Goal: Communication & Community: Answer question/provide support

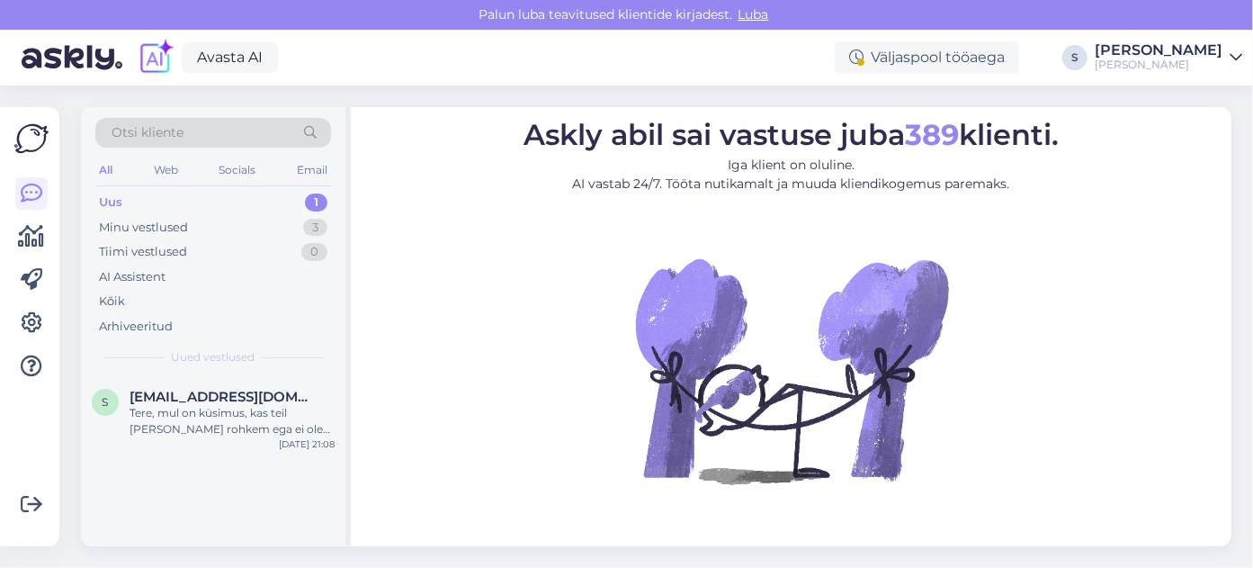
click at [271, 407] on div "Tere, mul on küsimus, kas teil [PERSON_NAME] rohkem ega ei ole selliseid kõrvar…" at bounding box center [232, 421] width 205 height 32
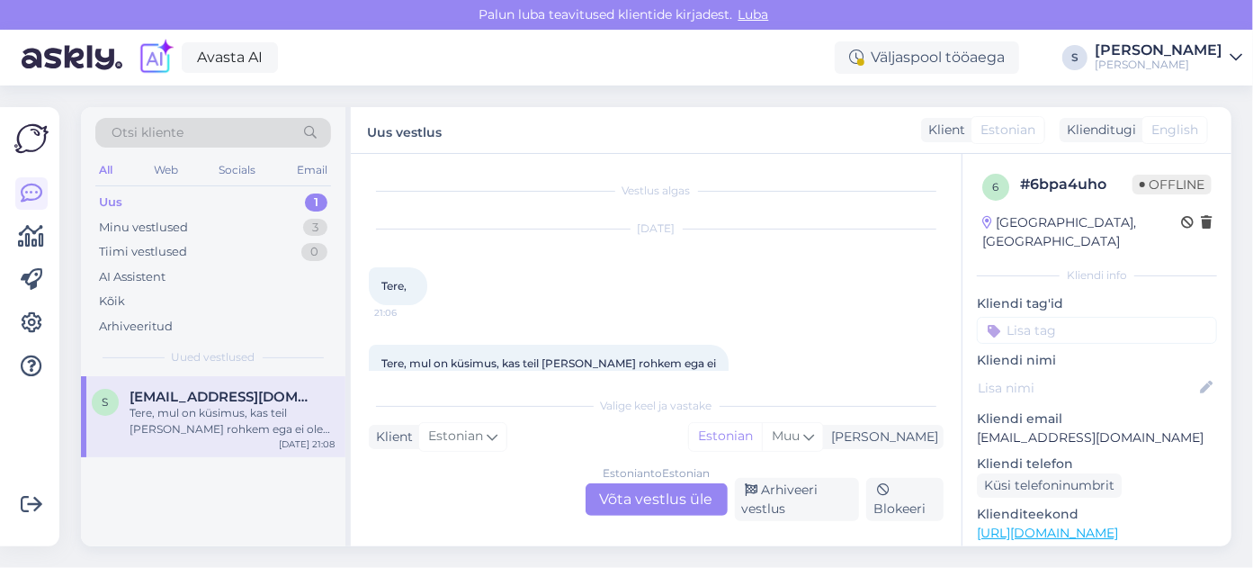
scroll to position [153, 0]
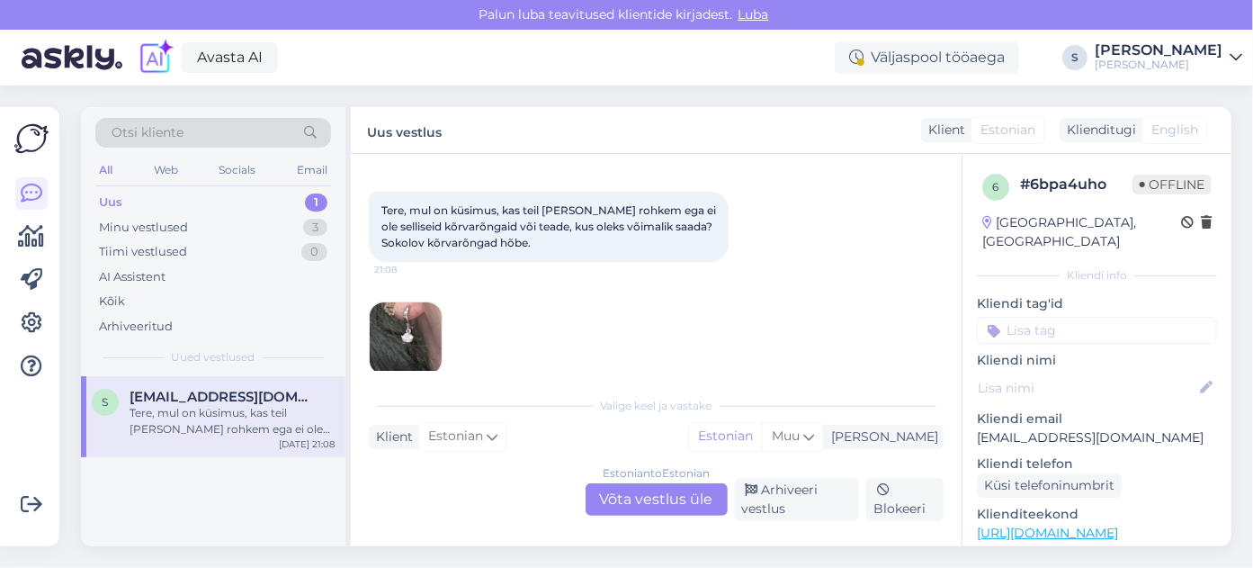
click at [404, 347] on img at bounding box center [406, 338] width 72 height 72
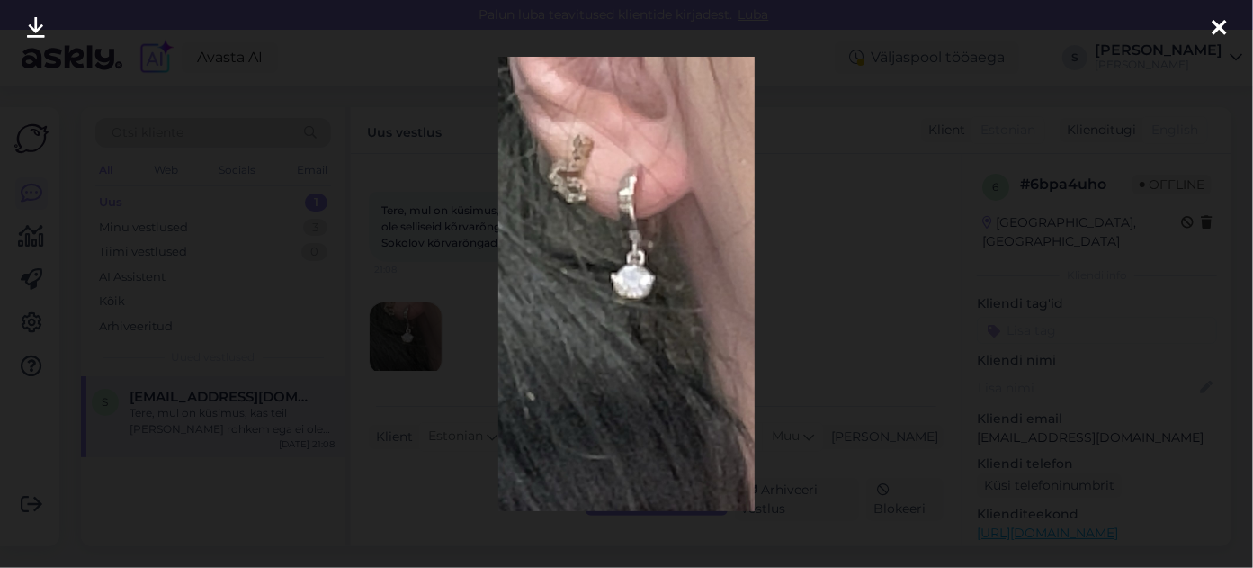
click at [1217, 29] on icon at bounding box center [1219, 28] width 14 height 23
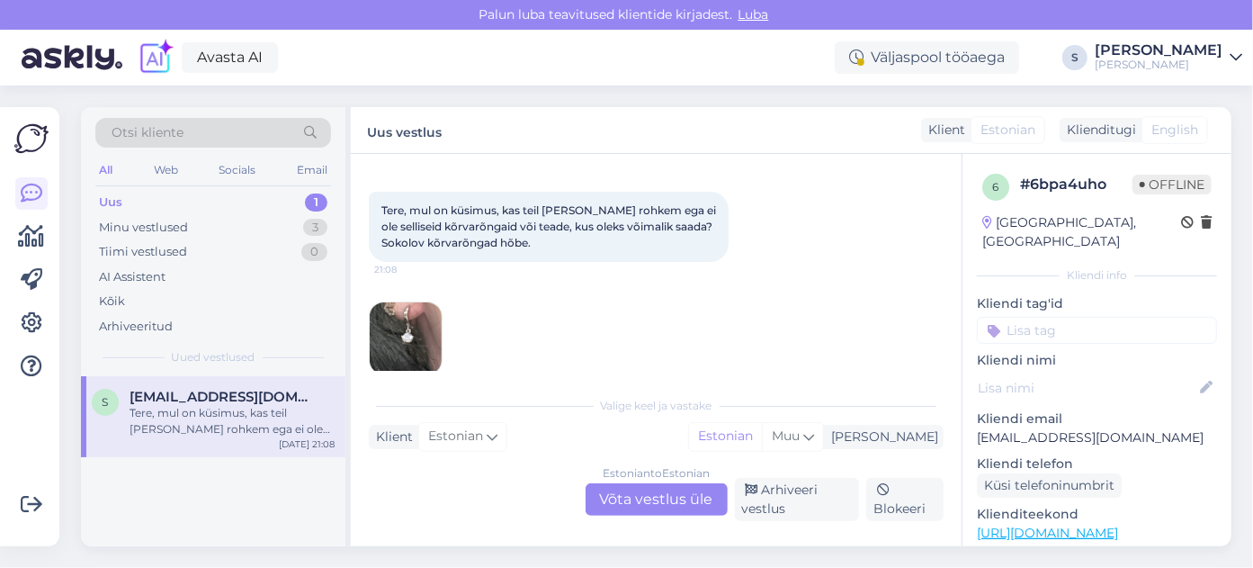
click at [1070, 525] on link "[URL][DOMAIN_NAME]" at bounding box center [1047, 533] width 141 height 16
click at [418, 354] on img at bounding box center [406, 338] width 72 height 72
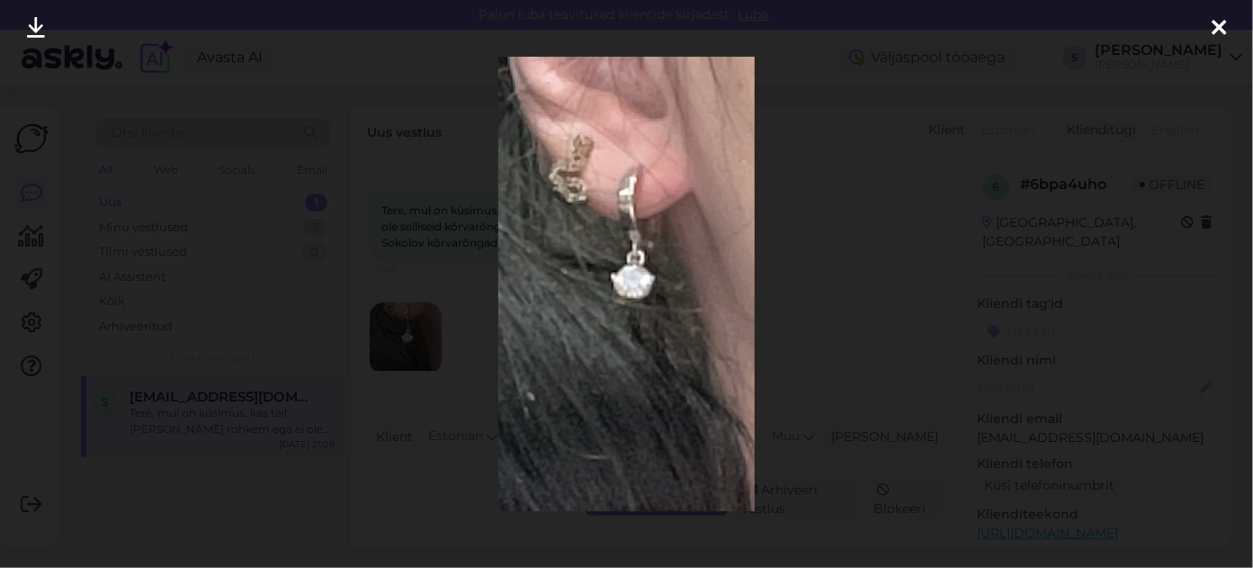
click at [1221, 26] on icon at bounding box center [1219, 28] width 14 height 23
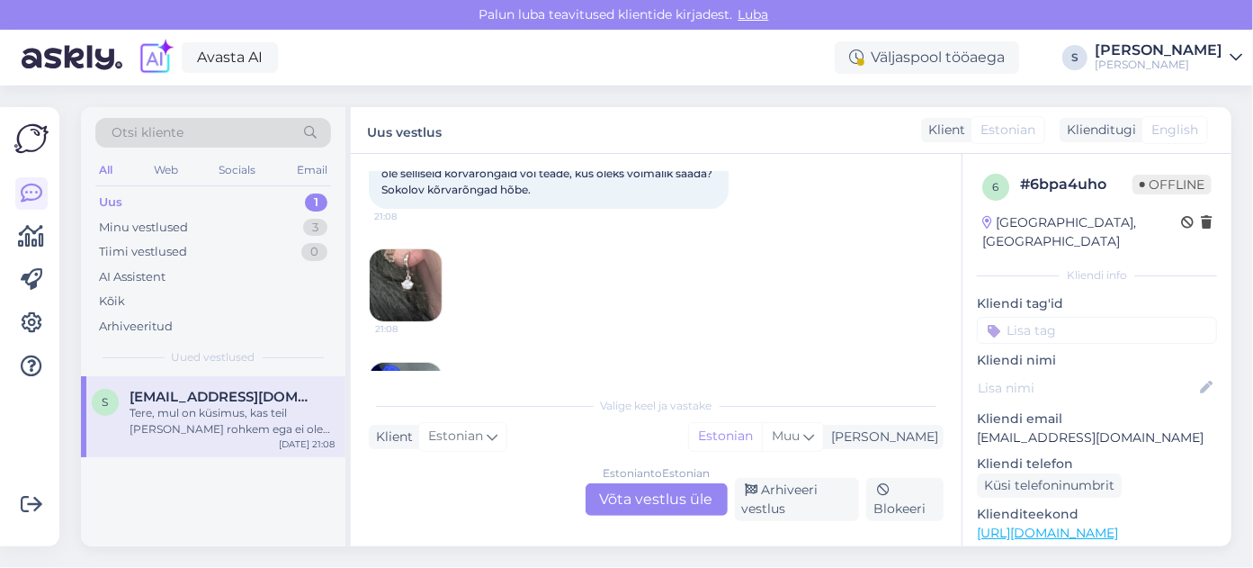
scroll to position [309, 0]
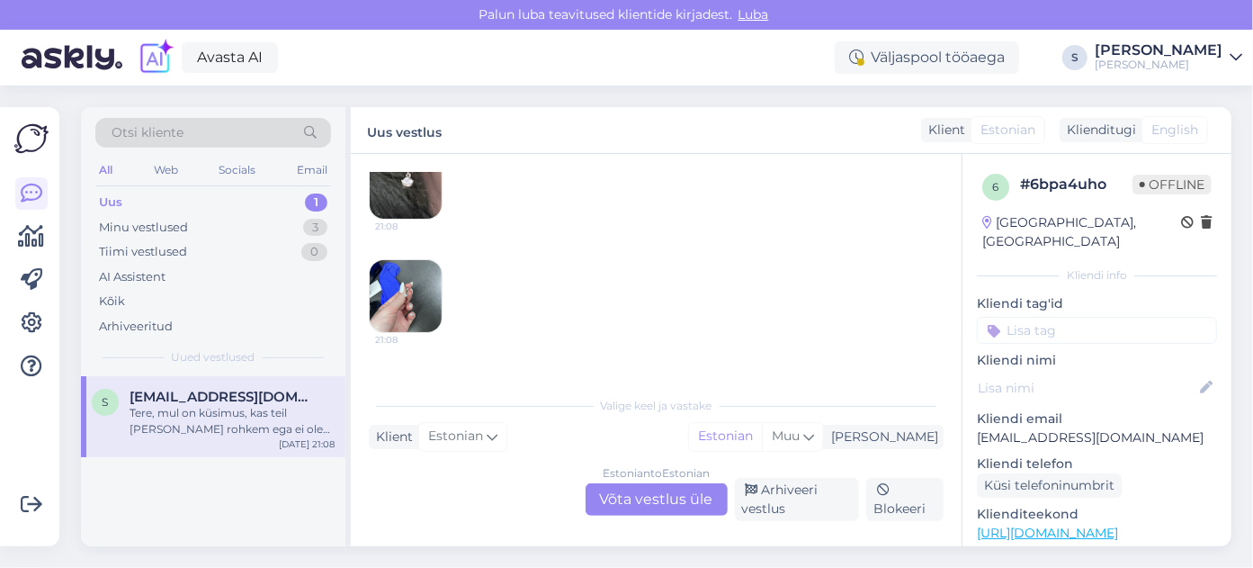
click at [410, 310] on img at bounding box center [406, 296] width 72 height 72
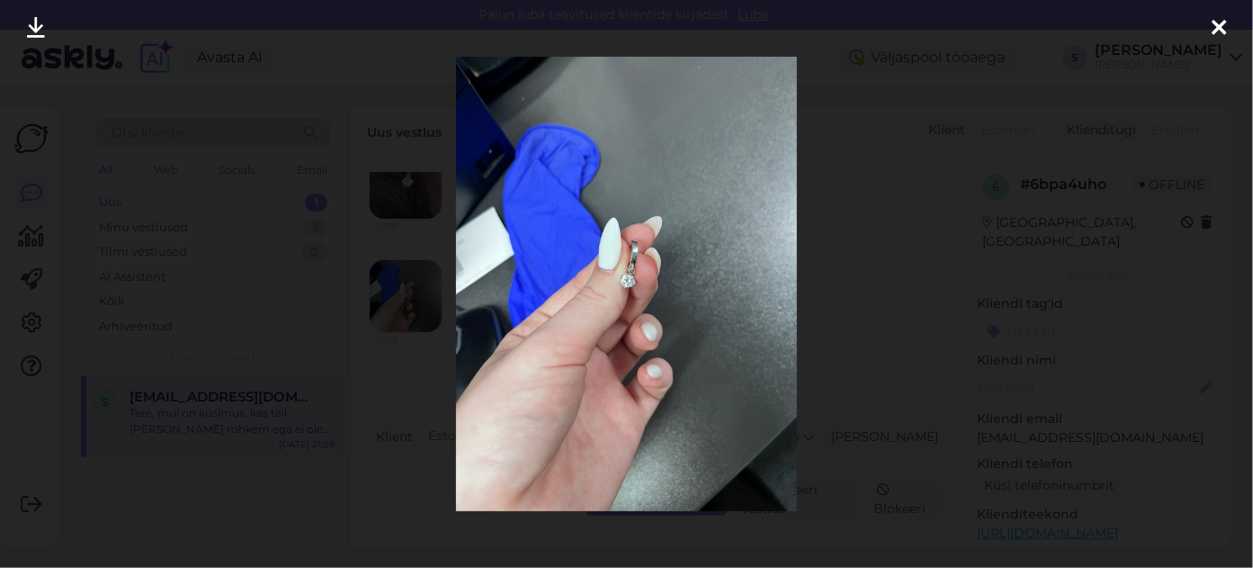
click at [651, 293] on img at bounding box center [626, 284] width 341 height 454
click at [629, 271] on img at bounding box center [626, 284] width 341 height 454
click at [1201, 28] on div at bounding box center [1219, 28] width 36 height 57
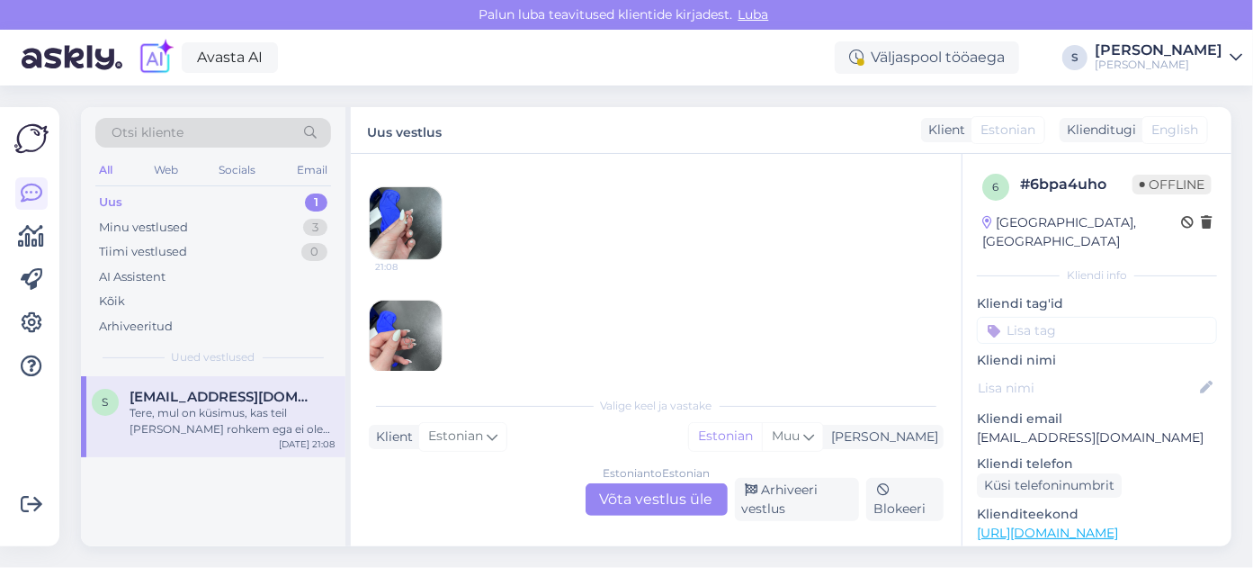
scroll to position [402, 0]
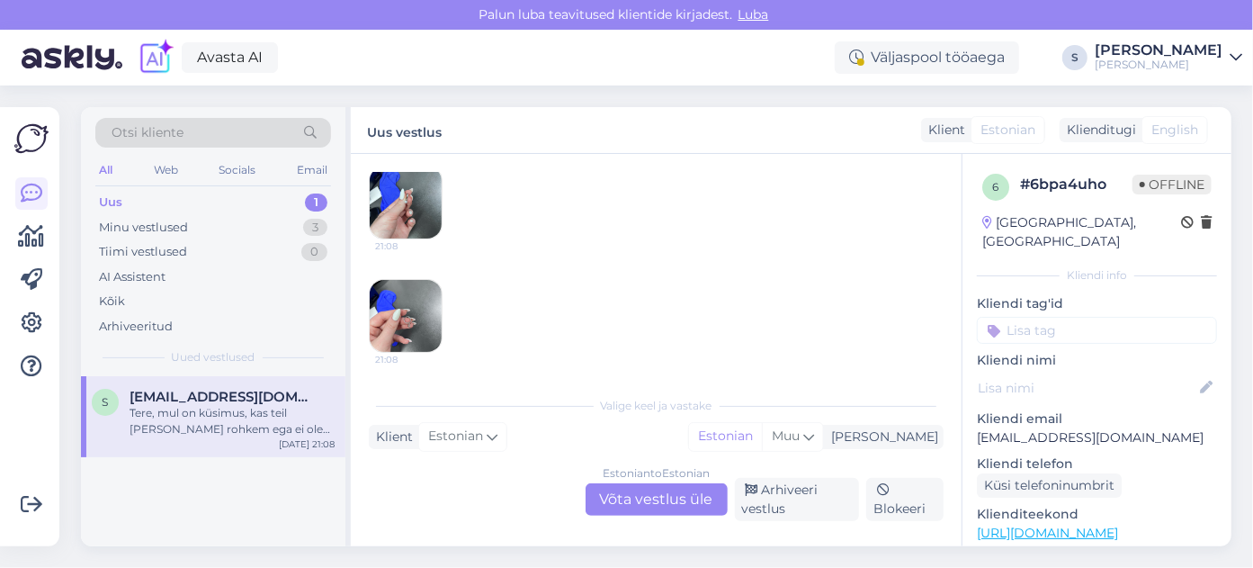
click at [417, 318] on img at bounding box center [406, 316] width 72 height 72
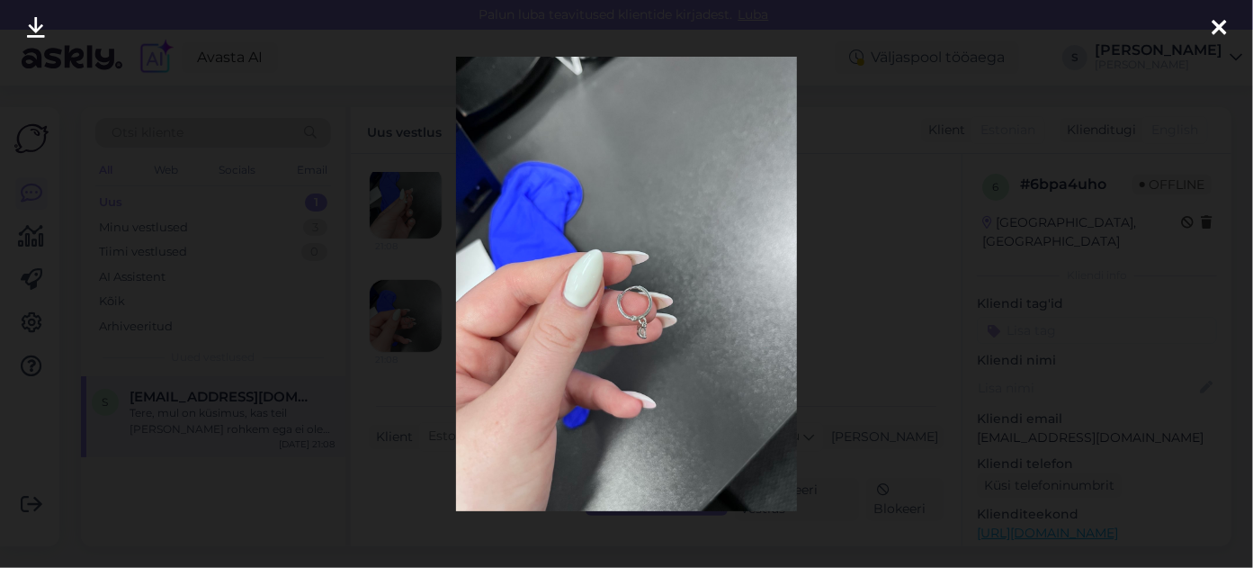
click at [1217, 29] on icon at bounding box center [1219, 28] width 14 height 23
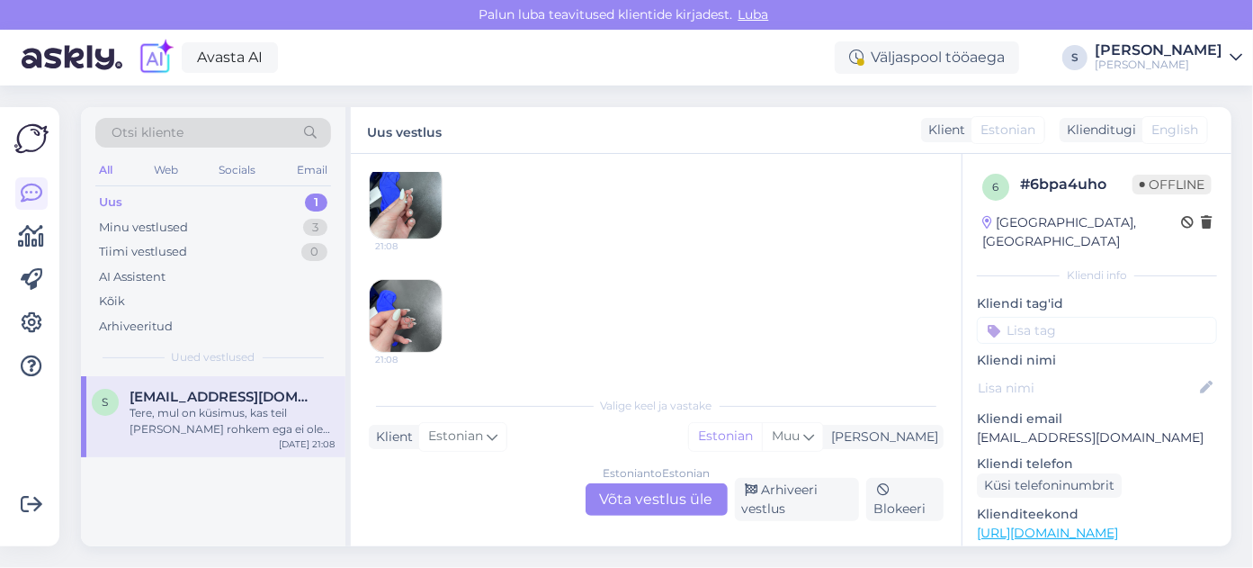
click at [418, 211] on img at bounding box center [406, 202] width 72 height 72
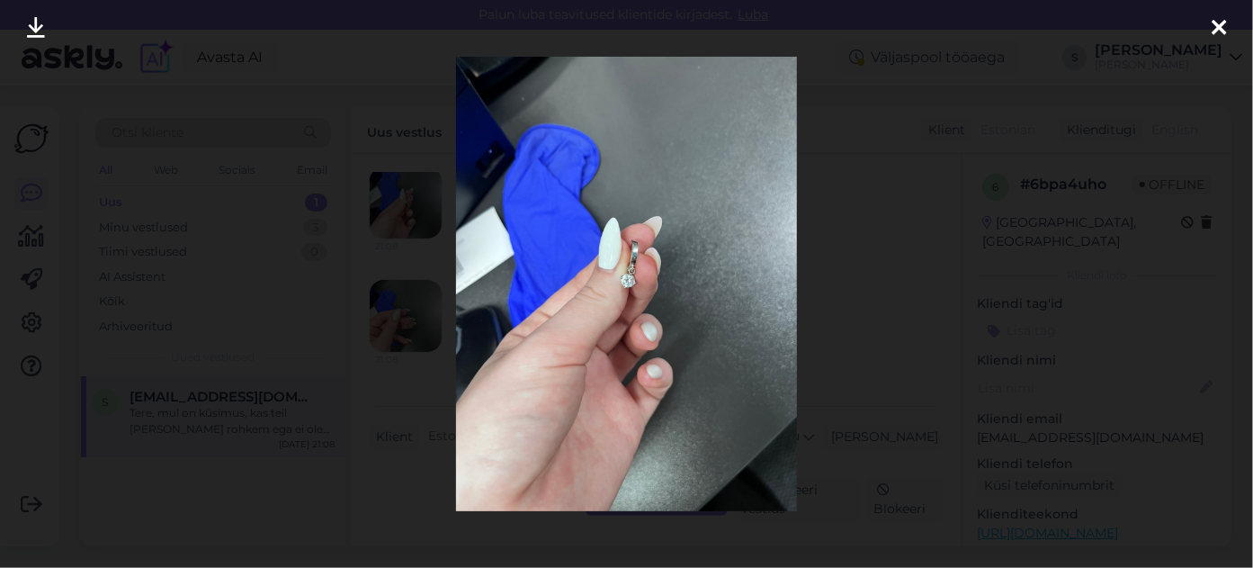
click at [1215, 26] on icon at bounding box center [1219, 28] width 14 height 23
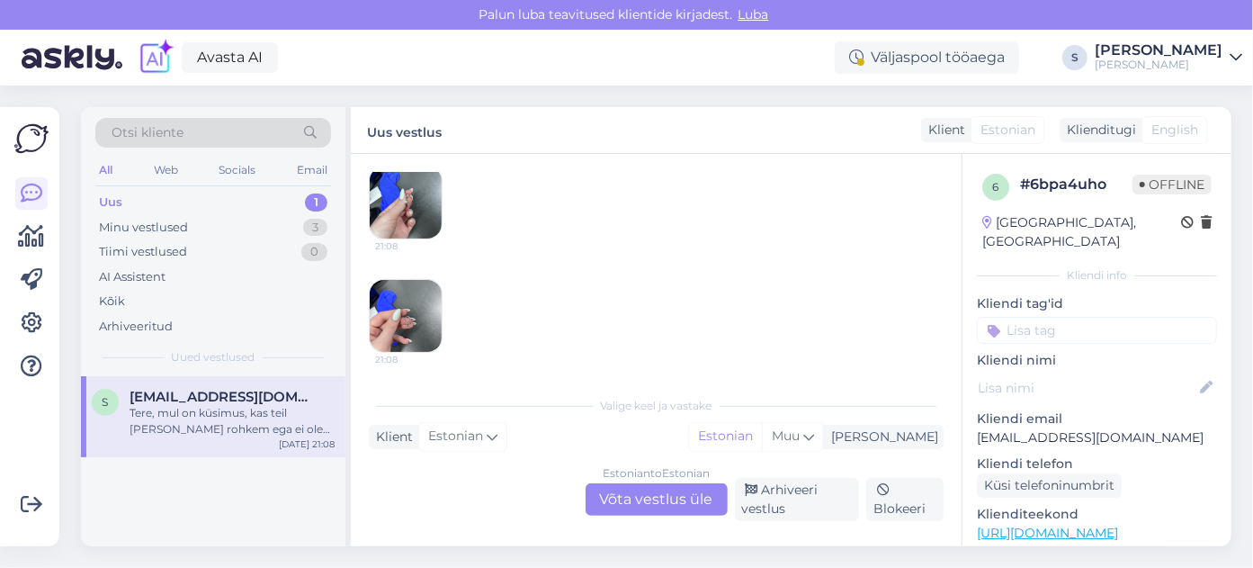
click at [400, 303] on img at bounding box center [406, 316] width 72 height 72
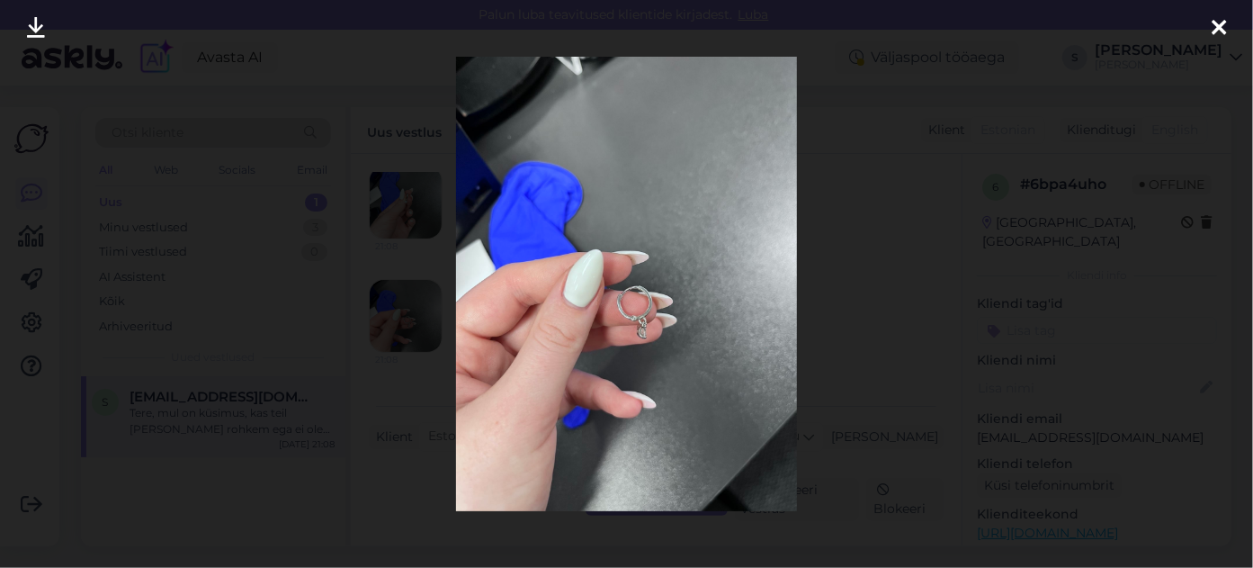
click at [646, 326] on img at bounding box center [626, 284] width 341 height 454
click at [644, 318] on img at bounding box center [626, 284] width 341 height 454
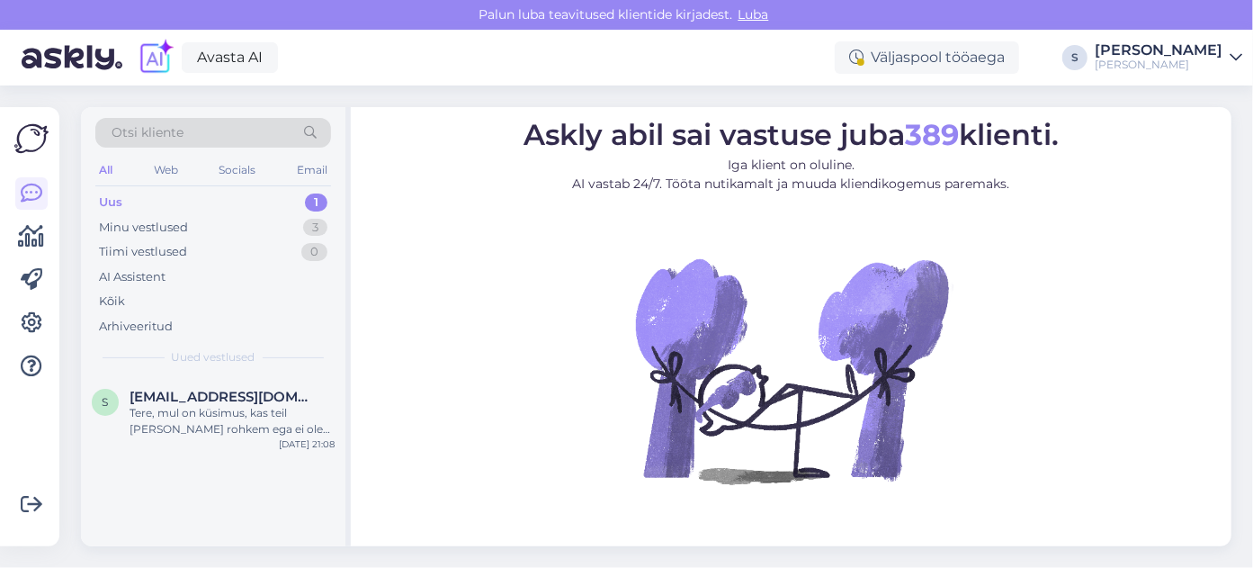
click at [115, 202] on div "Uus" at bounding box center [110, 202] width 23 height 18
click at [172, 398] on span "[EMAIL_ADDRESS][DOMAIN_NAME]" at bounding box center [223, 397] width 187 height 16
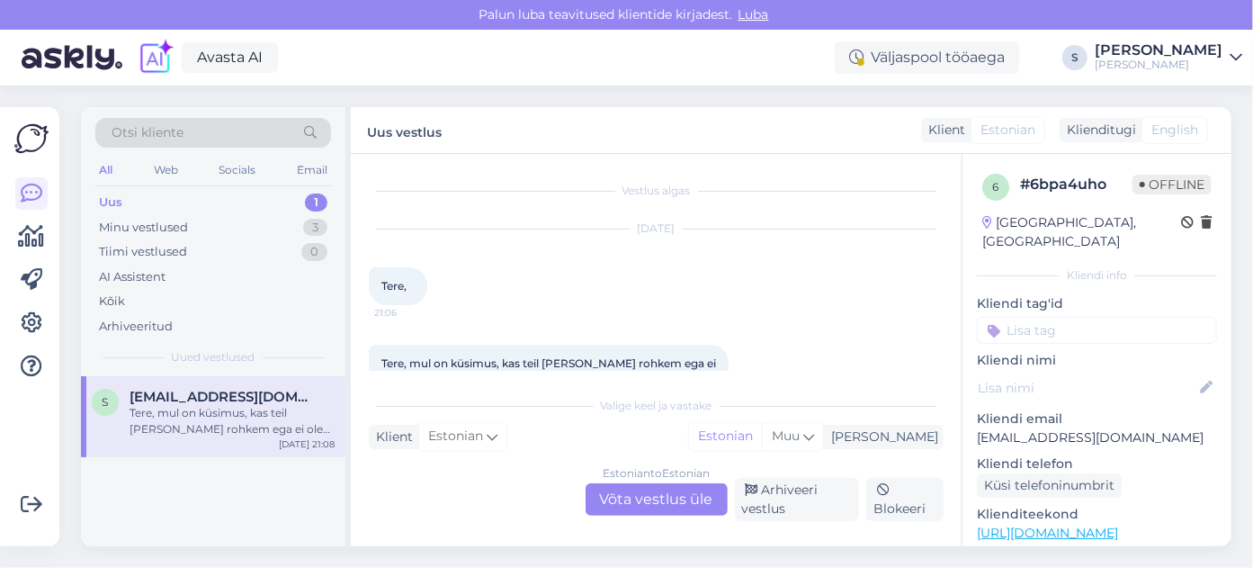
scroll to position [153, 0]
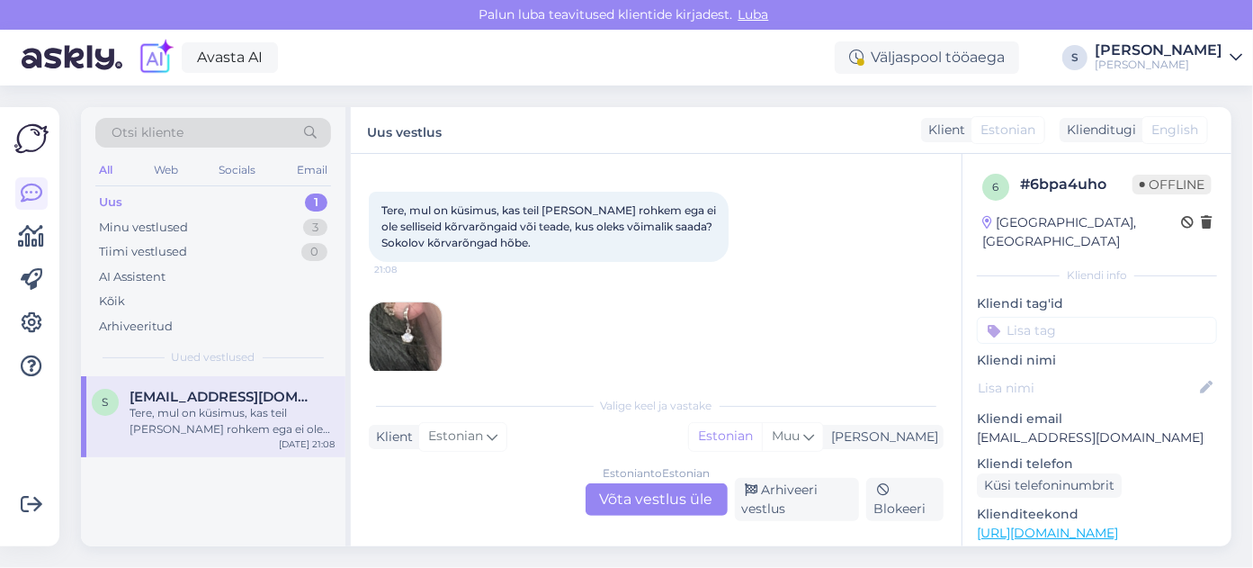
click at [623, 496] on div "Estonian to Estonian Võta vestlus üle" at bounding box center [657, 499] width 142 height 32
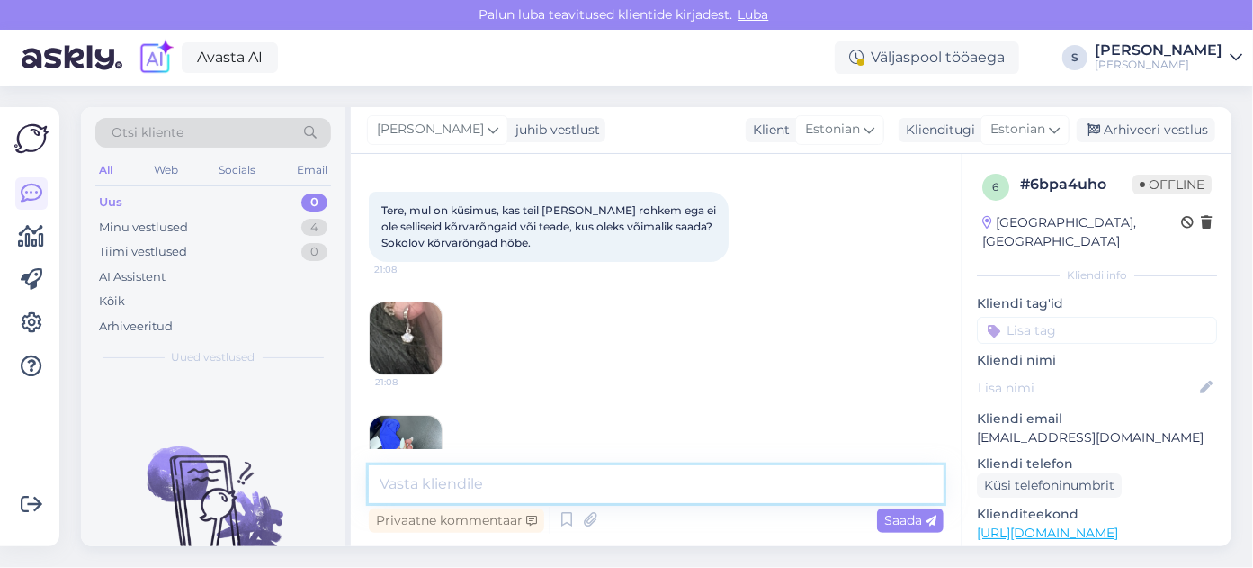
click at [406, 484] on textarea at bounding box center [656, 484] width 575 height 38
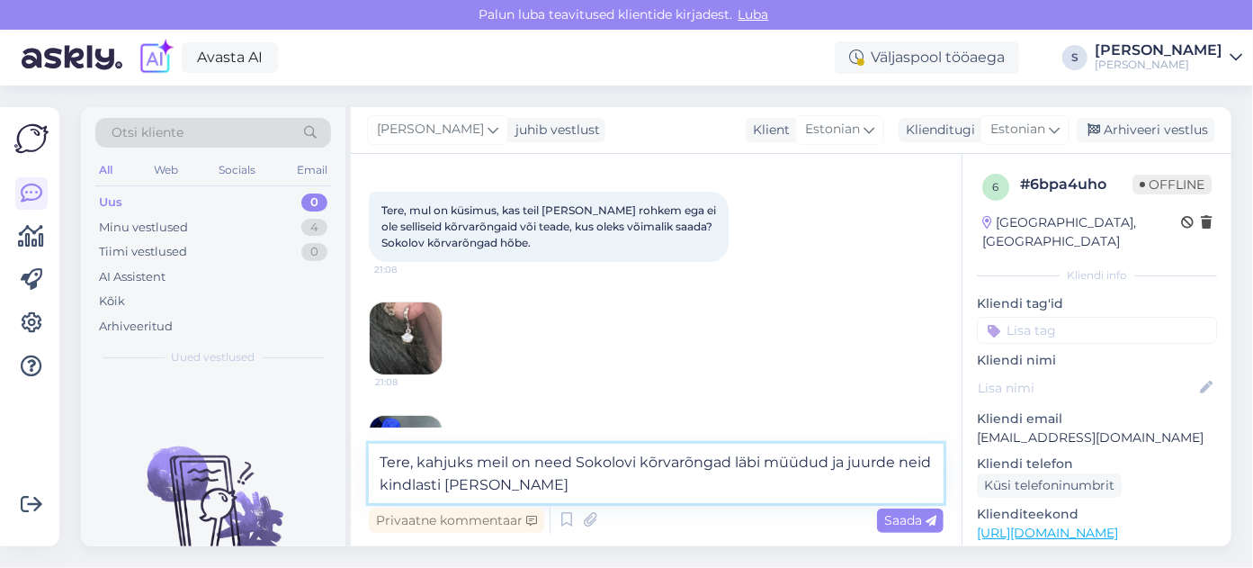
click at [442, 490] on textarea "Tere, kahjuks meil on need Sokolovi kõrvarõngad läbi müüdud ja juurde neid kind…" at bounding box center [656, 473] width 575 height 59
click at [426, 489] on textarea "Tere, kahjuks meil on need Sokolovi kõrvarõngad läbi müüdud ja juurde neid ei t…" at bounding box center [656, 473] width 575 height 59
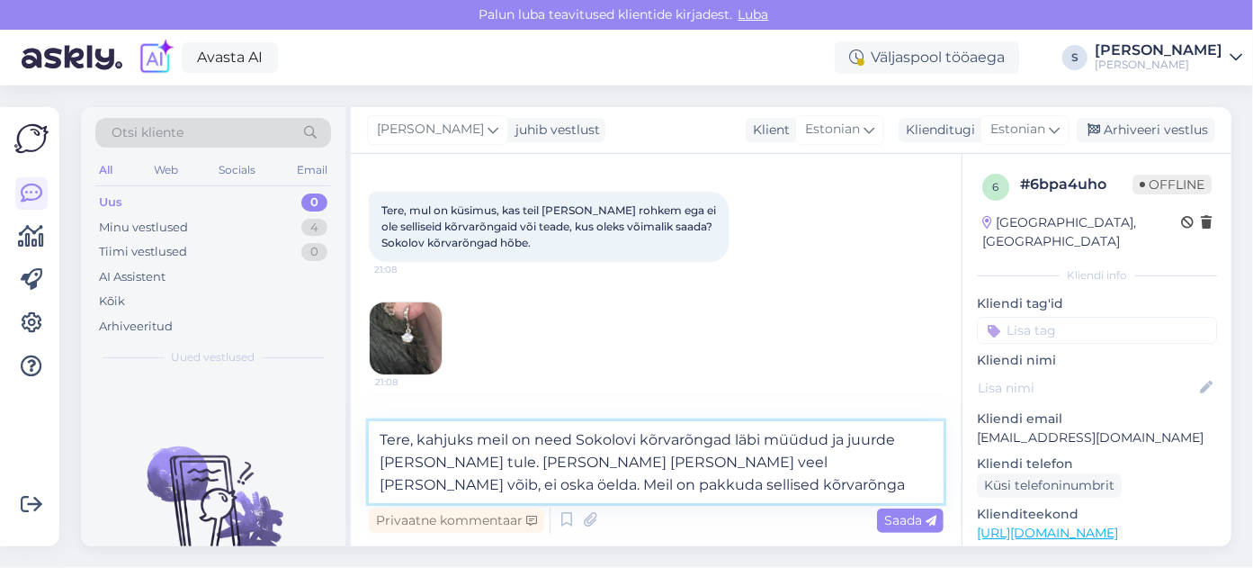
type textarea "Tere, kahjuks meil on need Sokolovi kõrvarõngad läbi müüdud ja juurde neid ei t…"
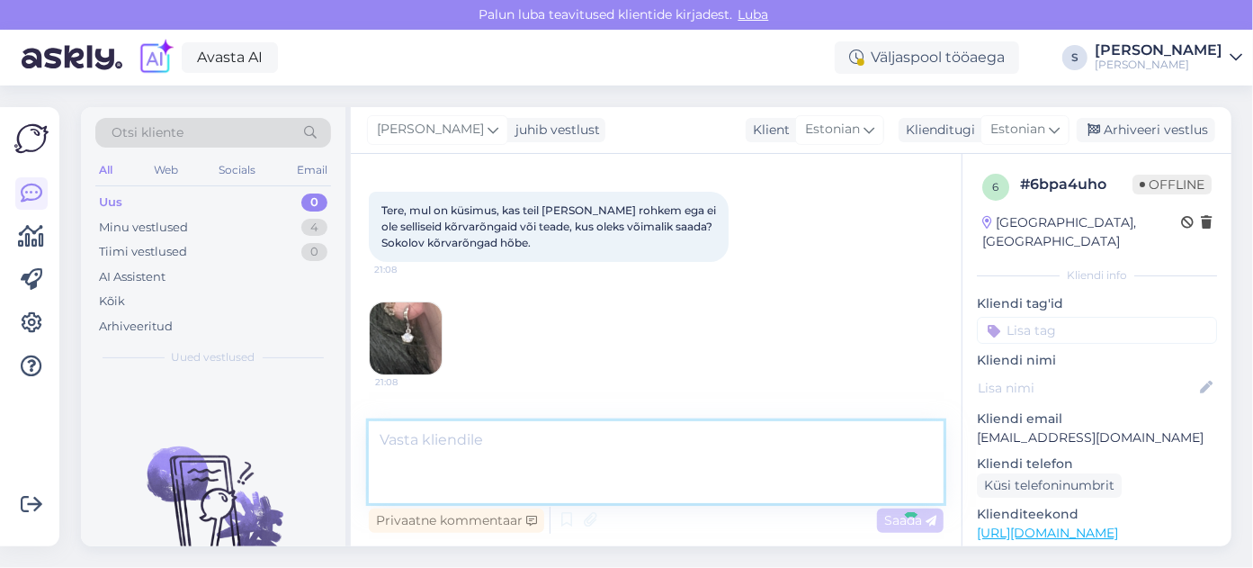
scroll to position [471, 0]
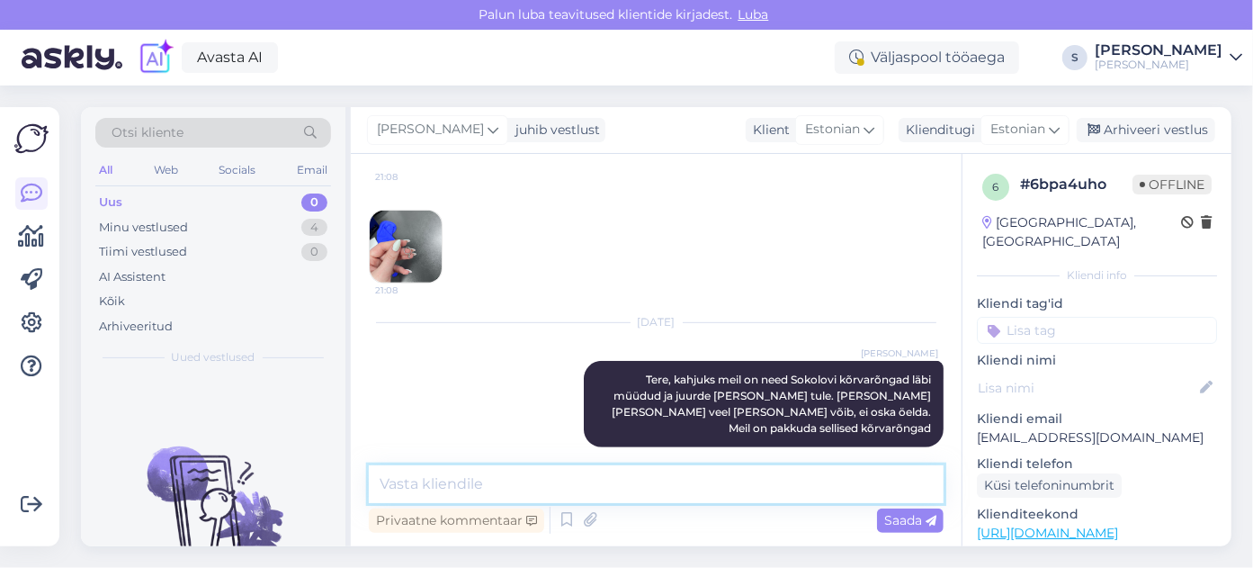
paste textarea "https://kamee.ee/toode/e_24483z-korvarongad-hobe/"
type textarea "https://kamee.ee/toode/e_24483z-korvarongad-hobe/"
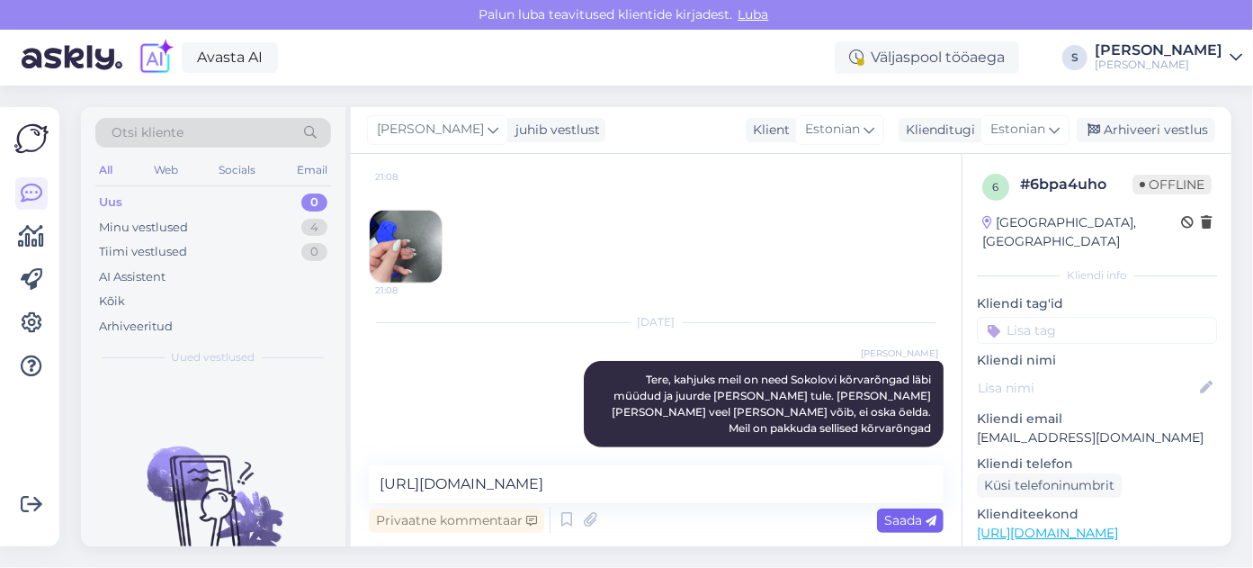
click at [910, 528] on span "Saada" at bounding box center [910, 520] width 52 height 16
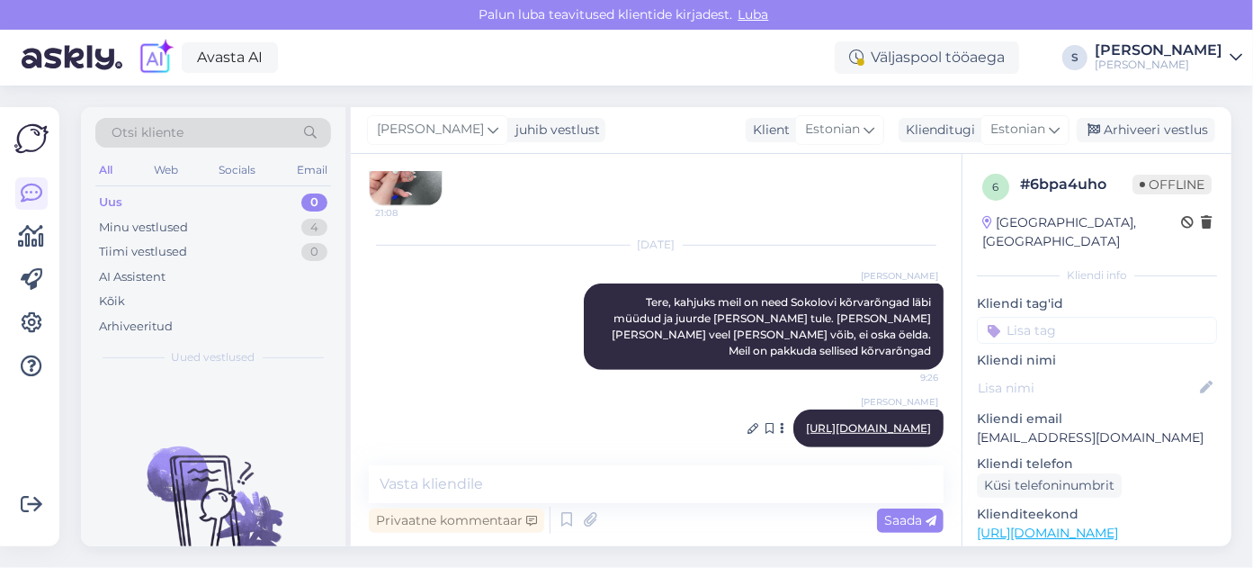
click at [827, 421] on link "https://kamee.ee/toode/e_24483z-korvarongad-hobe/" at bounding box center [868, 427] width 125 height 13
click at [806, 421] on link "https://kamee.ee/toode/e_24483z-korvarongad-hobe/" at bounding box center [868, 427] width 125 height 13
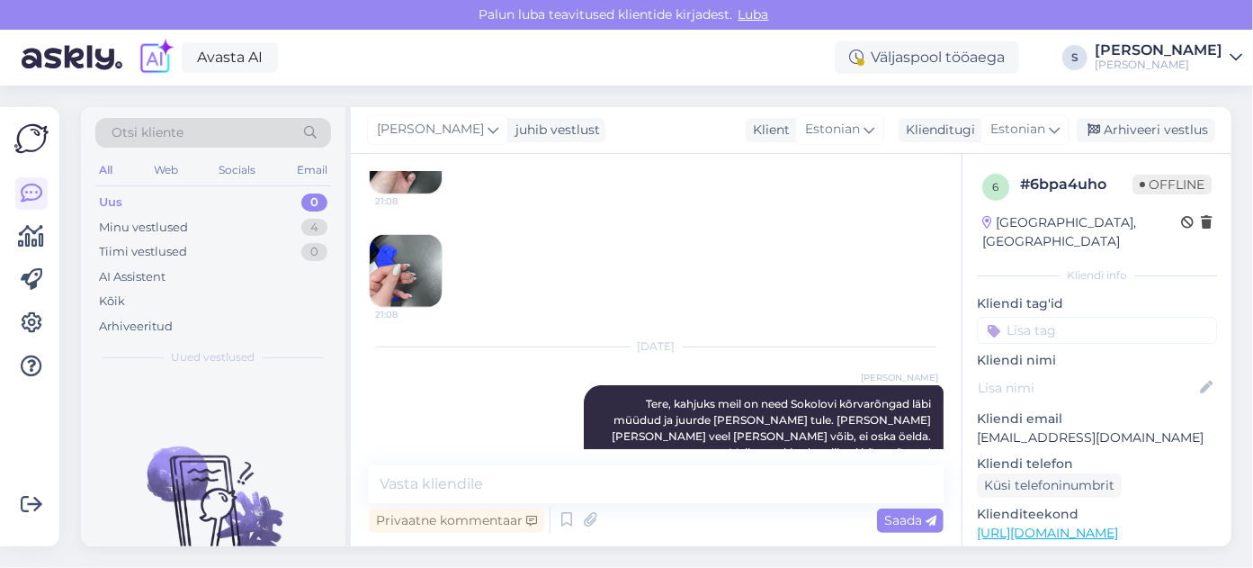
scroll to position [446, 0]
click at [125, 229] on div "Minu vestlused" at bounding box center [143, 228] width 89 height 18
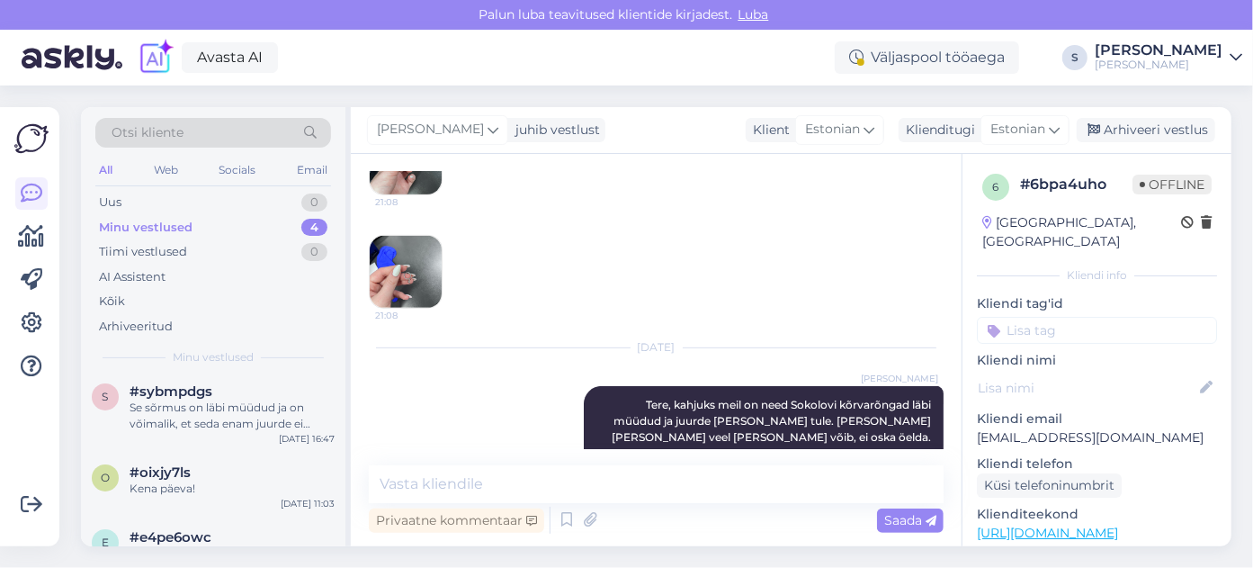
scroll to position [18, 0]
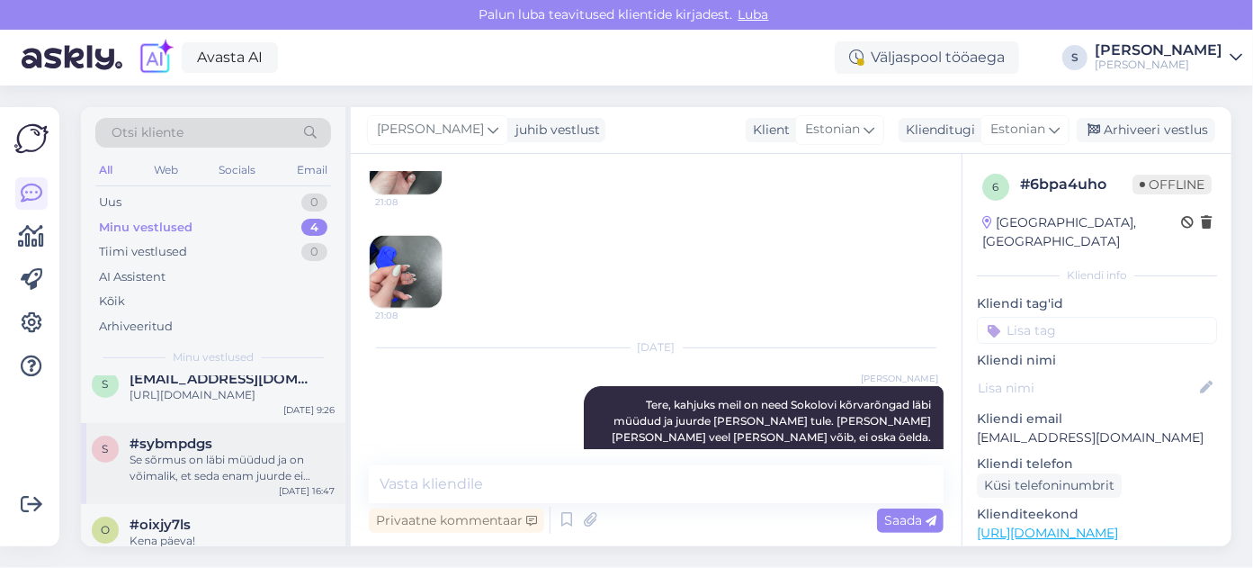
click at [172, 474] on div "Se sõrmus on läbi müüdud ja on võimalik, et seda enam juurde ei tulegi." at bounding box center [232, 468] width 205 height 32
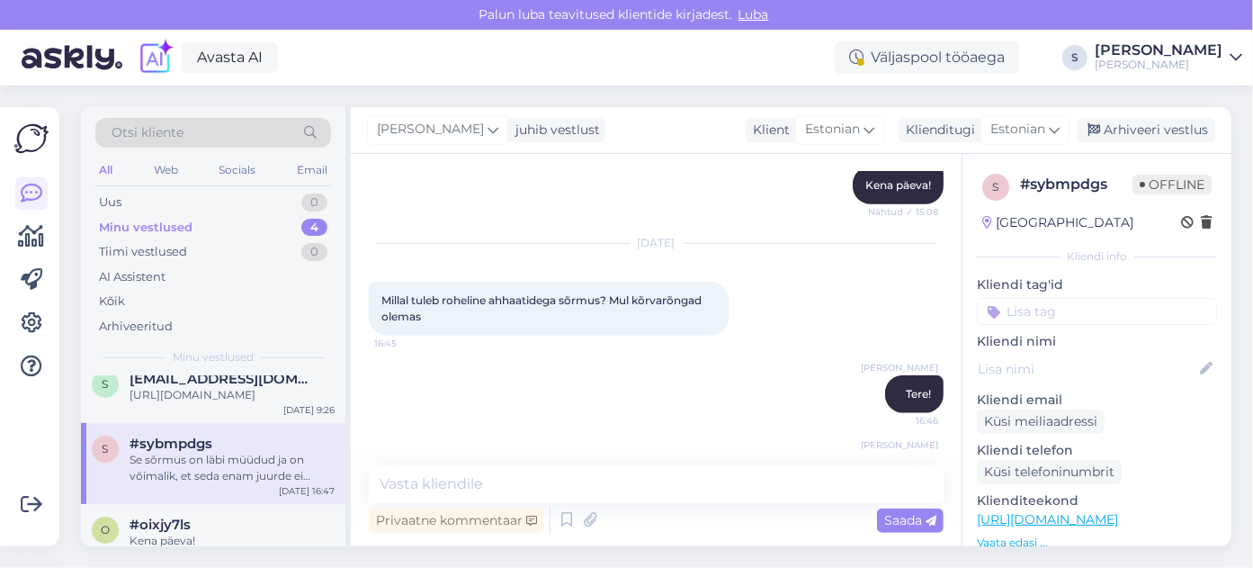
scroll to position [1022, 0]
